Goal: Find specific page/section: Find specific page/section

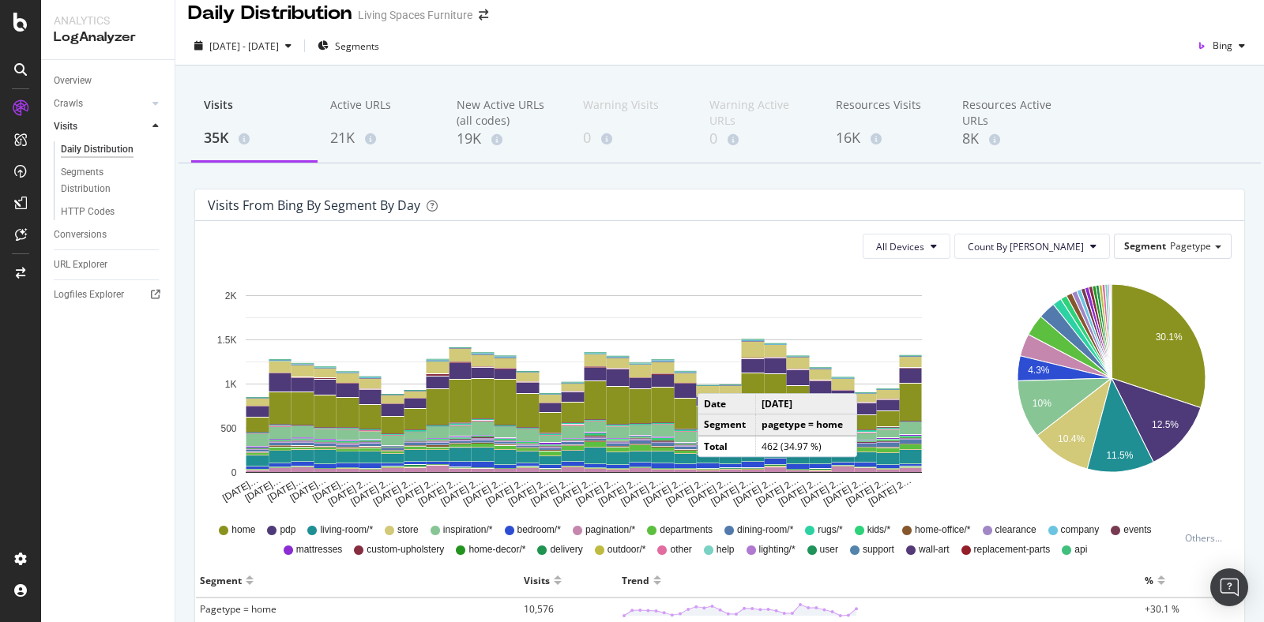
scroll to position [8, 0]
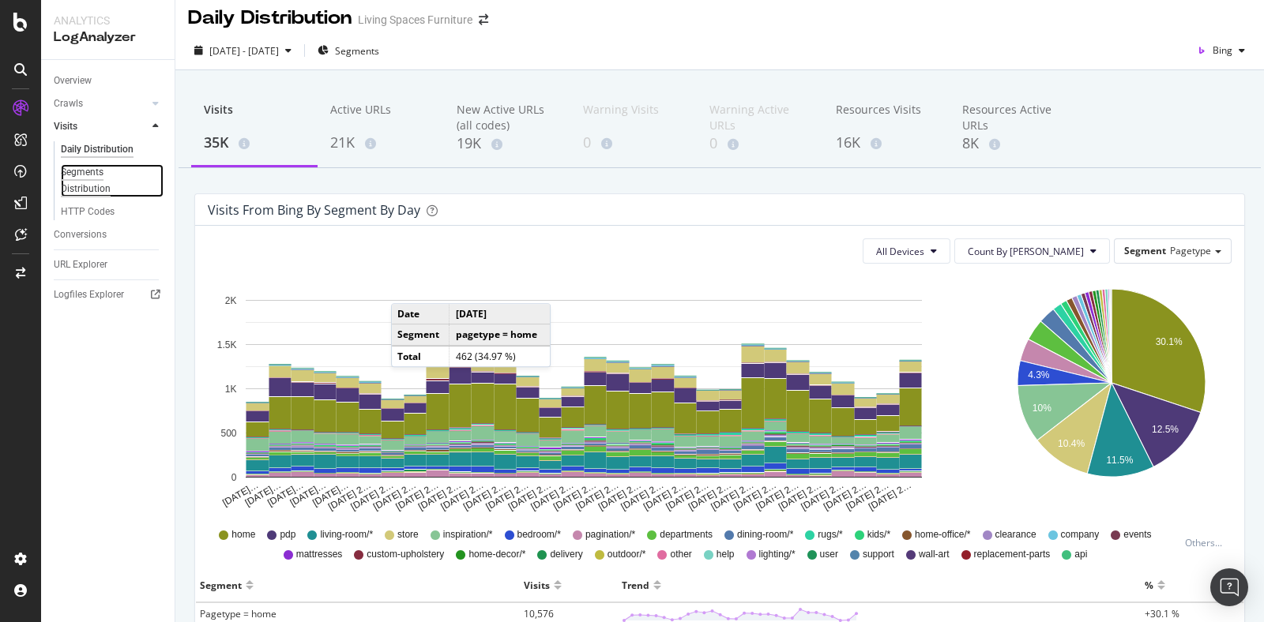
click at [91, 183] on div "Segments Distribution" at bounding box center [105, 180] width 88 height 33
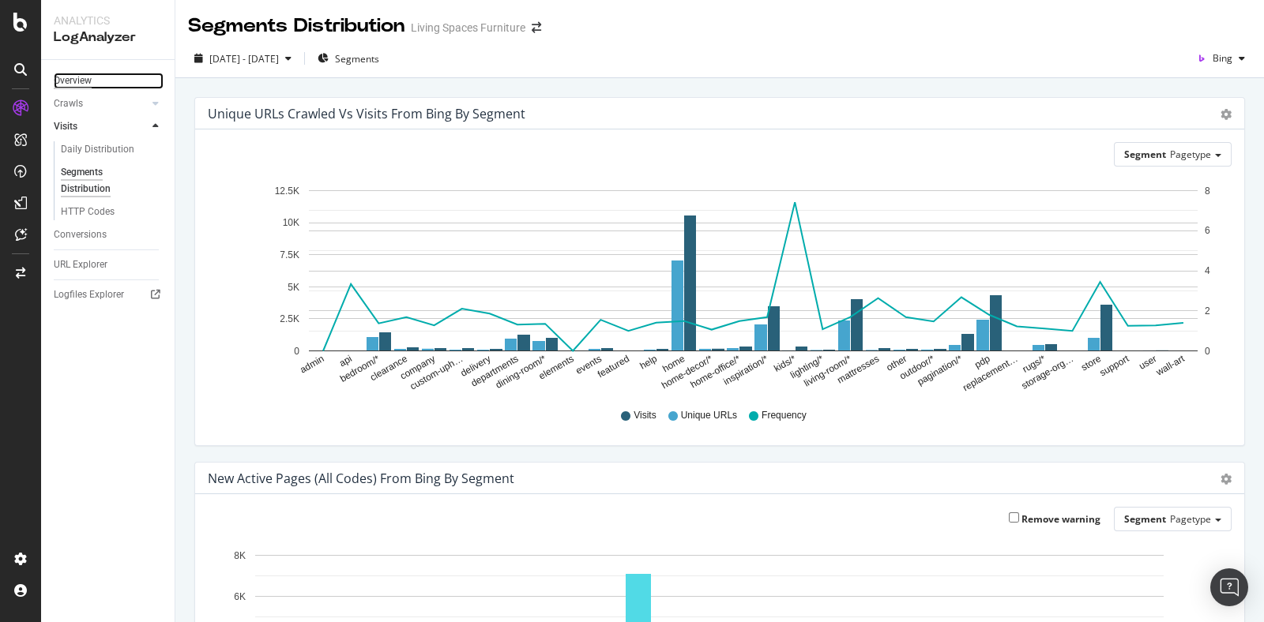
click at [80, 84] on div "Overview" at bounding box center [73, 81] width 38 height 17
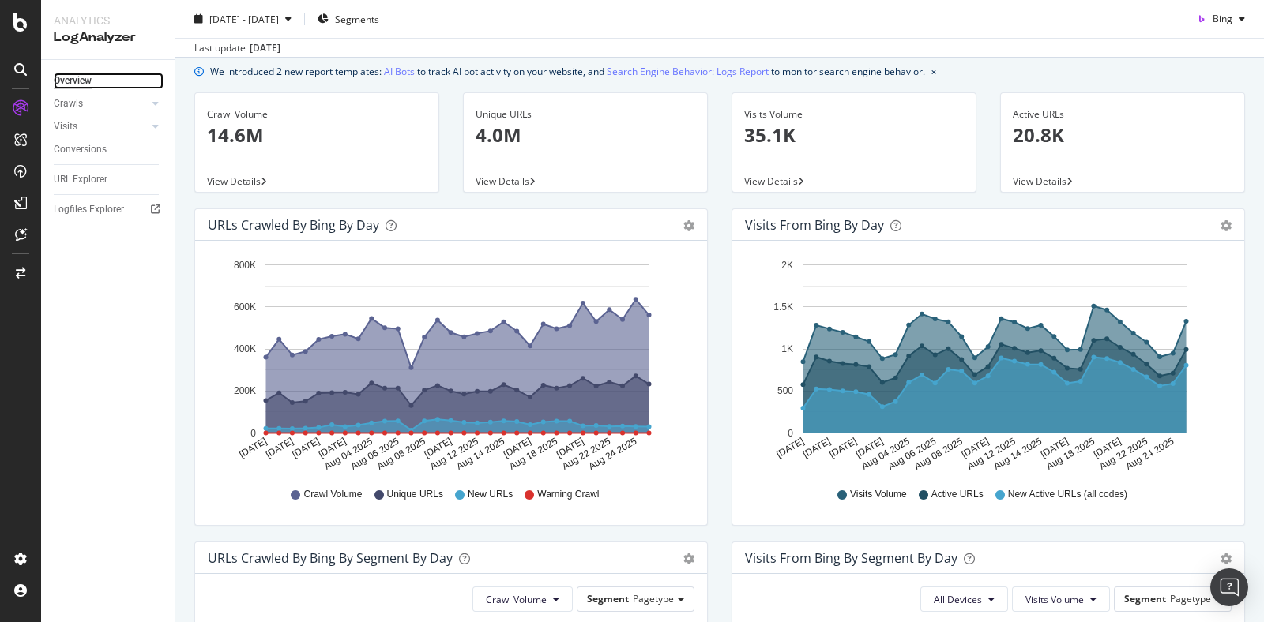
scroll to position [38, 0]
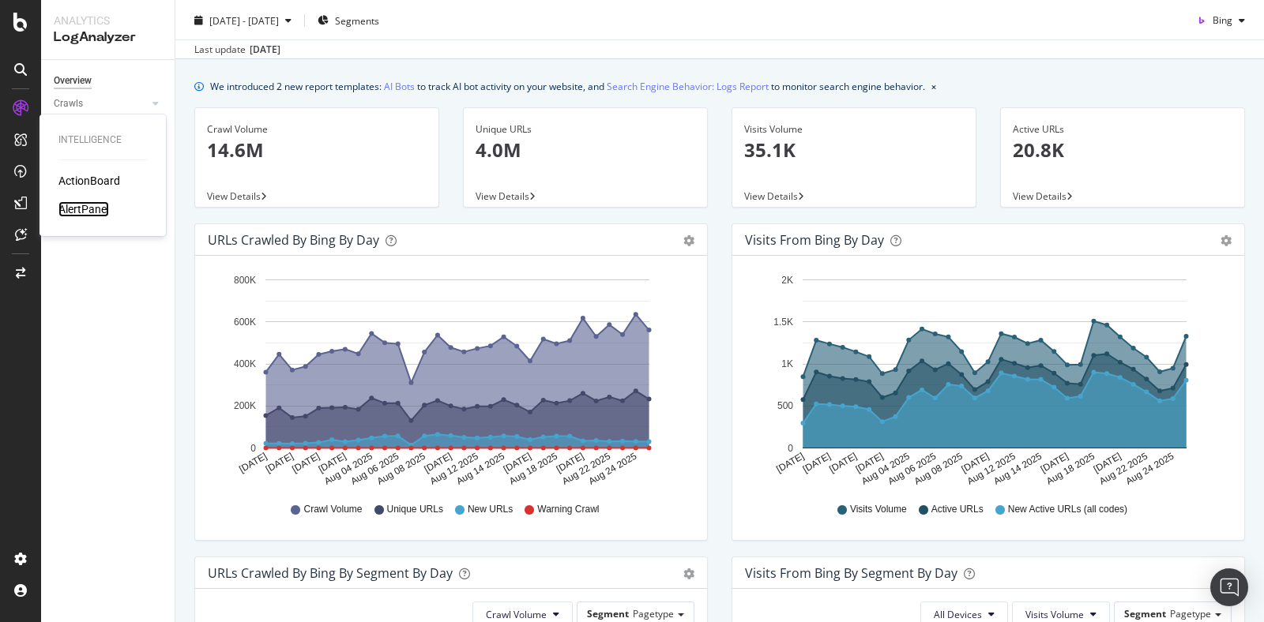
click at [94, 205] on div "AlertPanel" at bounding box center [83, 209] width 51 height 16
